Goal: Task Accomplishment & Management: Manage account settings

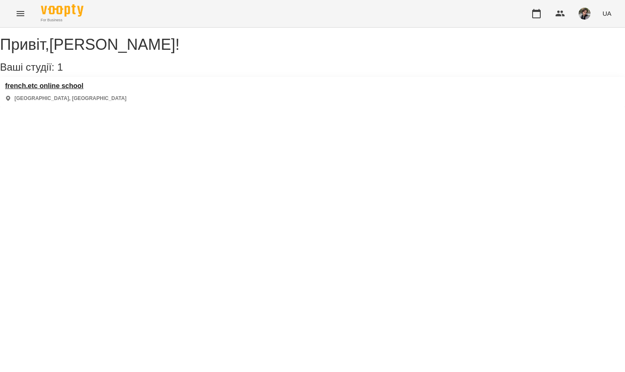
click at [86, 90] on h3 "french.etc online school" at bounding box center [65, 86] width 121 height 8
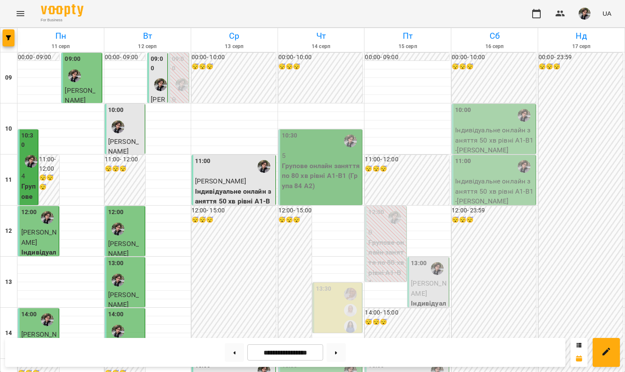
click at [317, 165] on p "Групове онлайн заняття по 80 хв рівні А1-В1 (Група 84 A2)" at bounding box center [321, 176] width 79 height 30
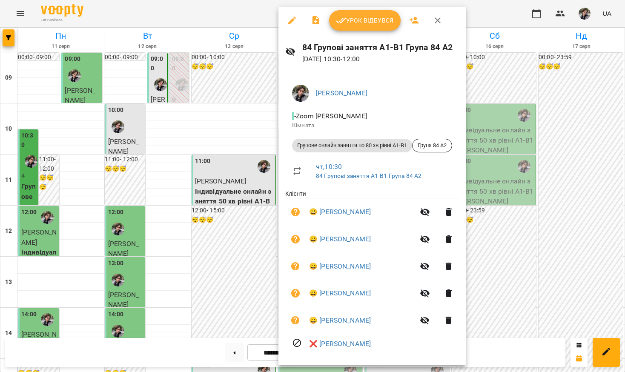
click at [552, 204] on div at bounding box center [312, 186] width 625 height 372
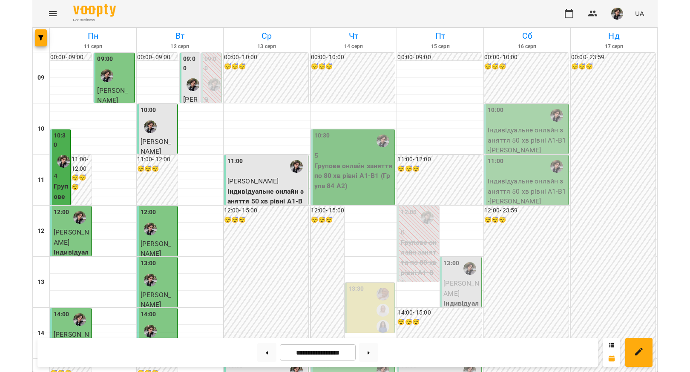
scroll to position [227, 0]
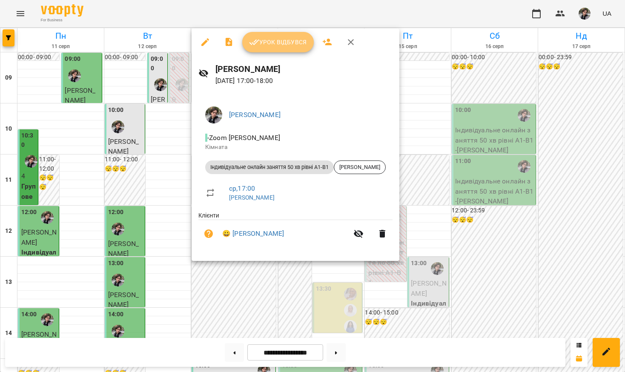
click at [267, 38] on span "Урок відбувся" at bounding box center [278, 42] width 58 height 10
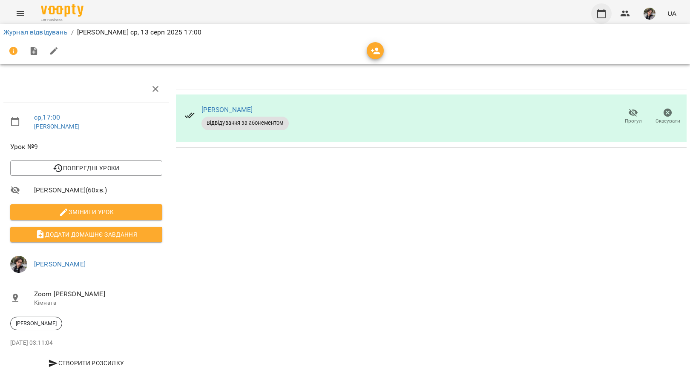
click at [599, 14] on icon "button" at bounding box center [601, 14] width 10 height 10
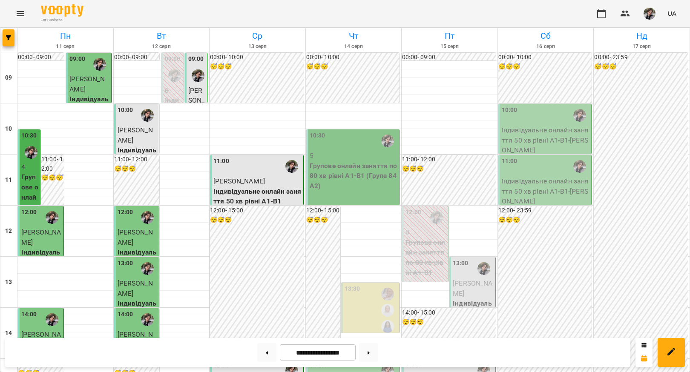
scroll to position [415, 0]
